Goal: Register for event/course

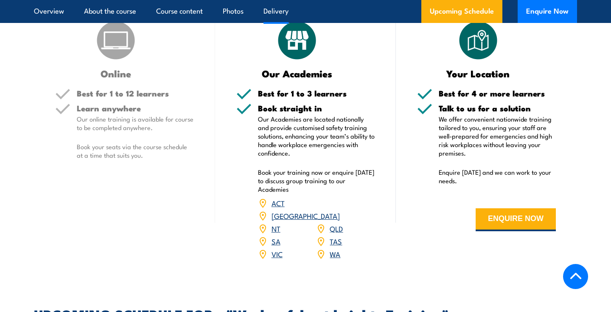
scroll to position [1063, 0]
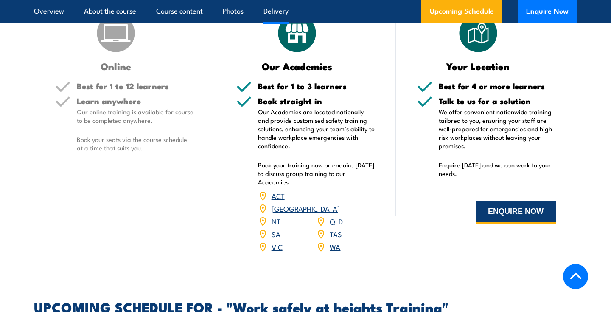
click at [514, 204] on button "ENQUIRE NOW" at bounding box center [516, 212] width 80 height 23
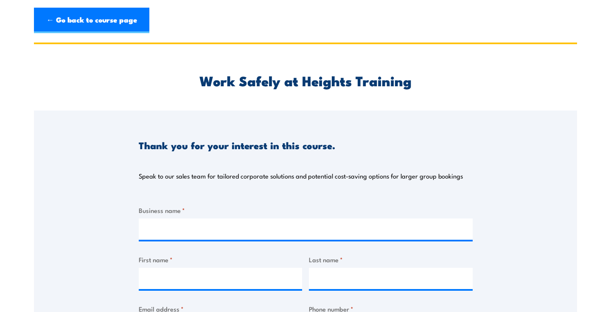
click at [201, 170] on div "Thank you for your interest in this course. Speak to our sales team for tailore…" at bounding box center [306, 150] width 334 height 80
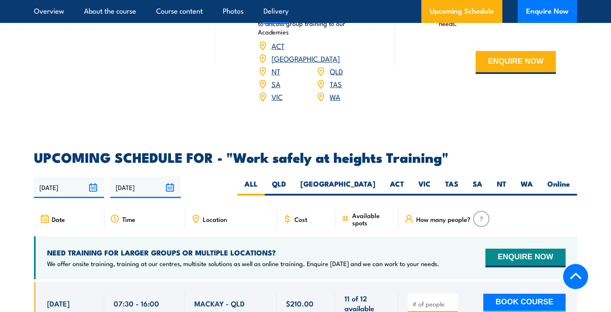
scroll to position [1225, 0]
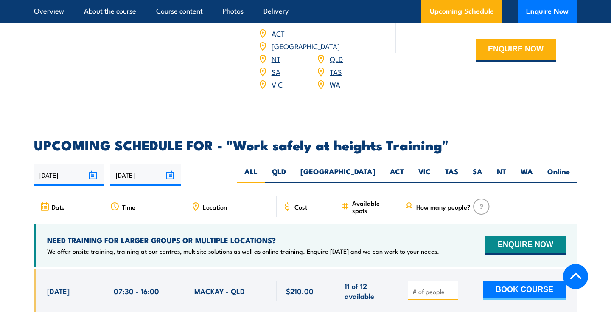
click at [229, 196] on div "Location" at bounding box center [231, 206] width 92 height 20
click at [241, 203] on div "Location" at bounding box center [231, 206] width 92 height 20
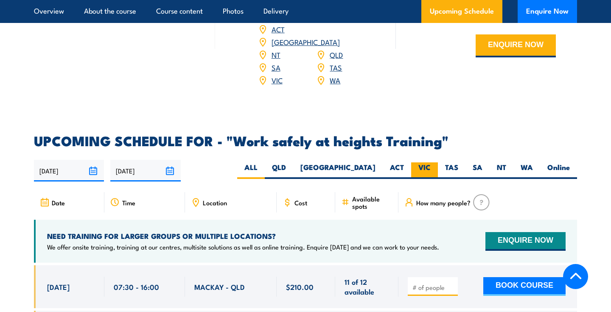
click at [418, 162] on label "VIC" at bounding box center [424, 170] width 27 height 17
click at [431, 162] on input "VIC" at bounding box center [434, 165] width 6 height 6
radio input "true"
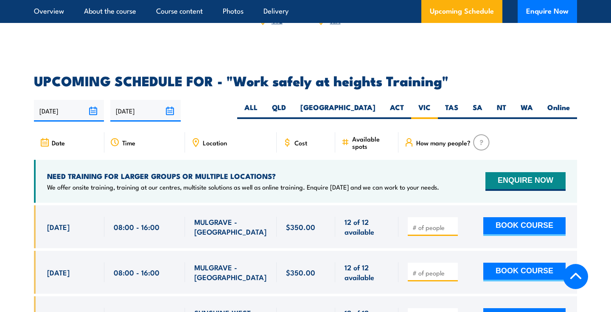
scroll to position [1285, 0]
